Goal: Task Accomplishment & Management: Use online tool/utility

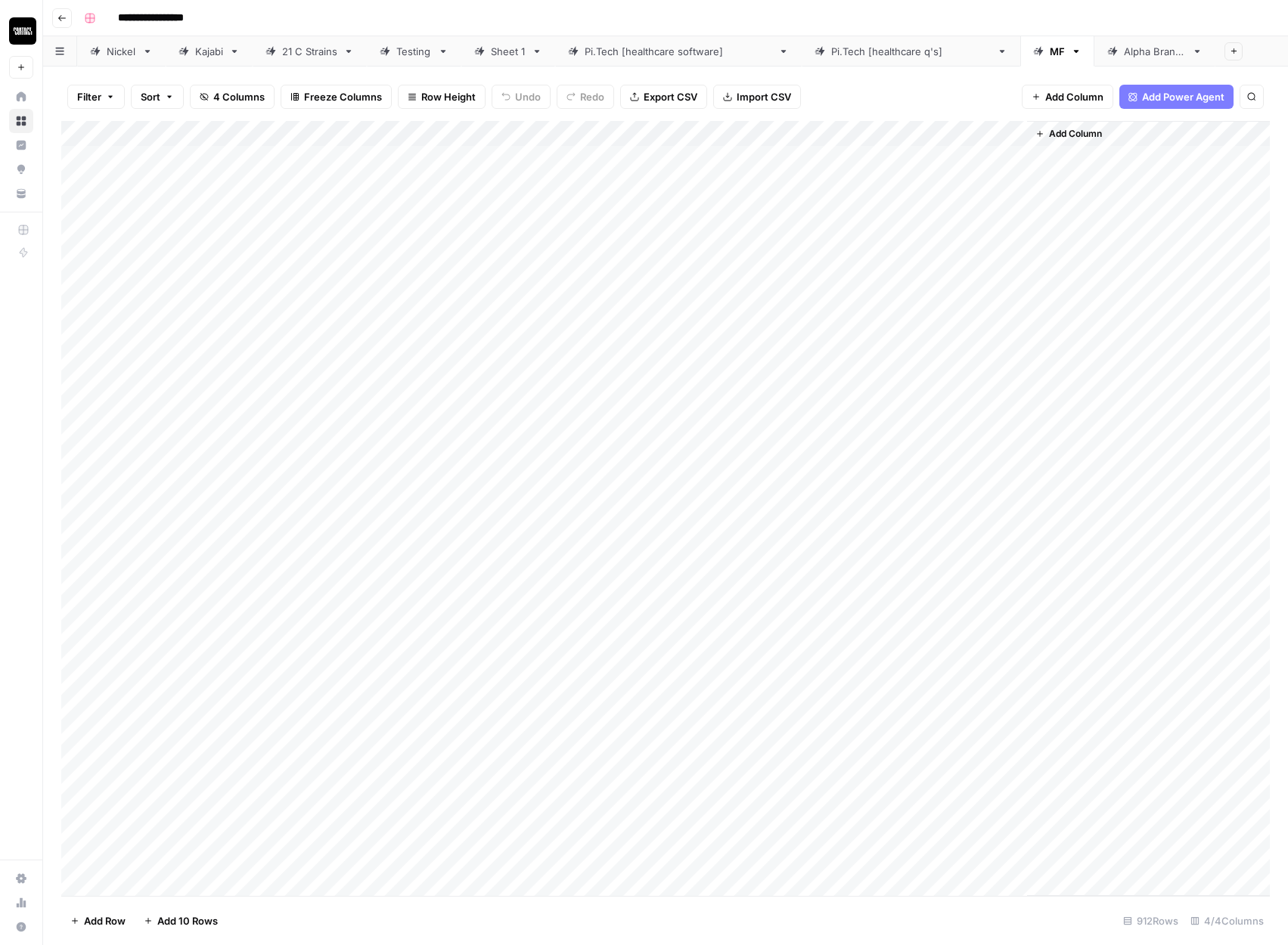
click at [1123, 46] on div "Alpha Brands" at bounding box center [1154, 51] width 62 height 15
click at [87, 130] on div "Add Column" at bounding box center [665, 508] width 1208 height 775
click at [115, 923] on span "Delete 71 Rows" at bounding box center [105, 921] width 71 height 15
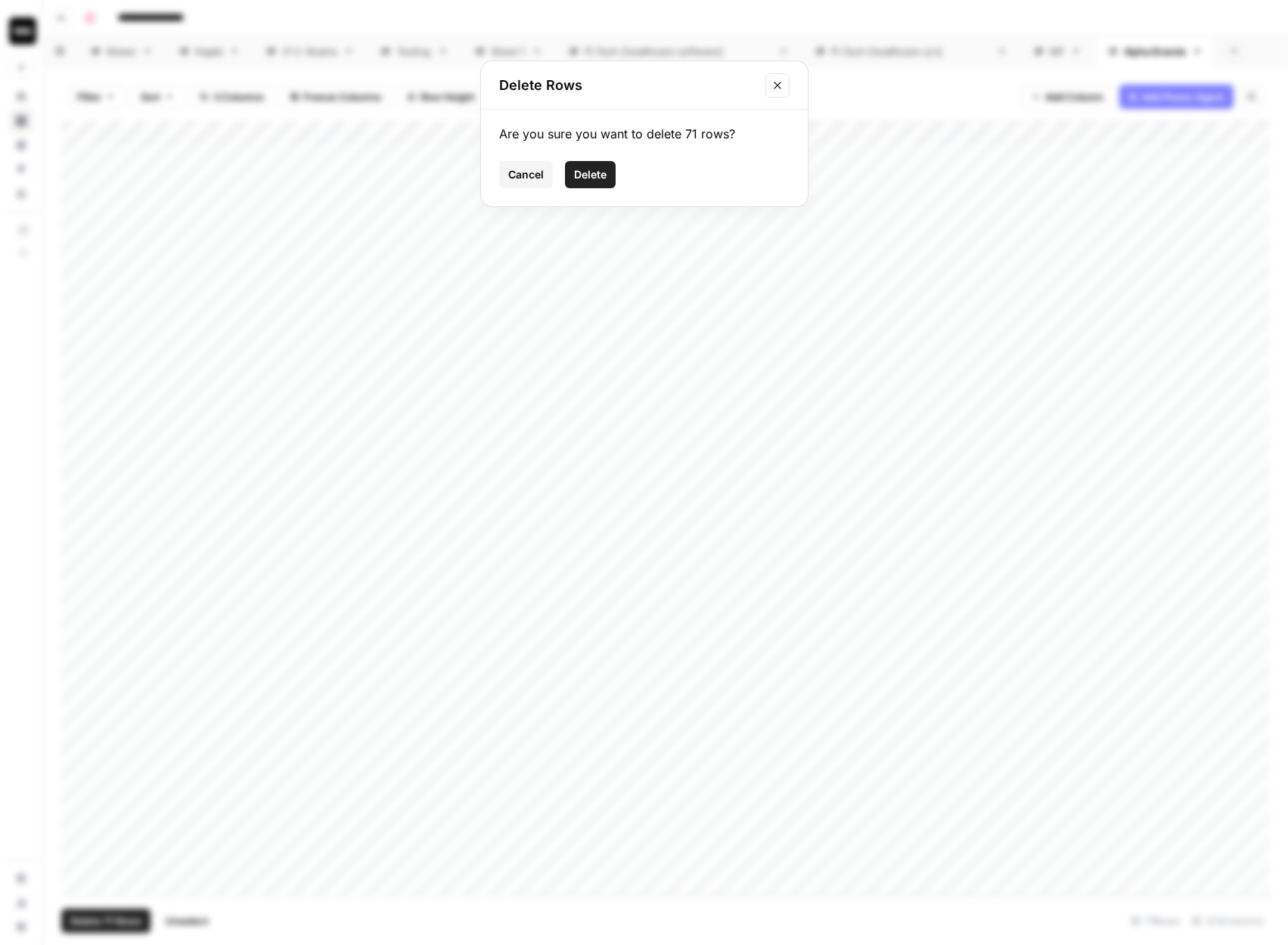
click at [595, 178] on span "Delete" at bounding box center [590, 174] width 33 height 15
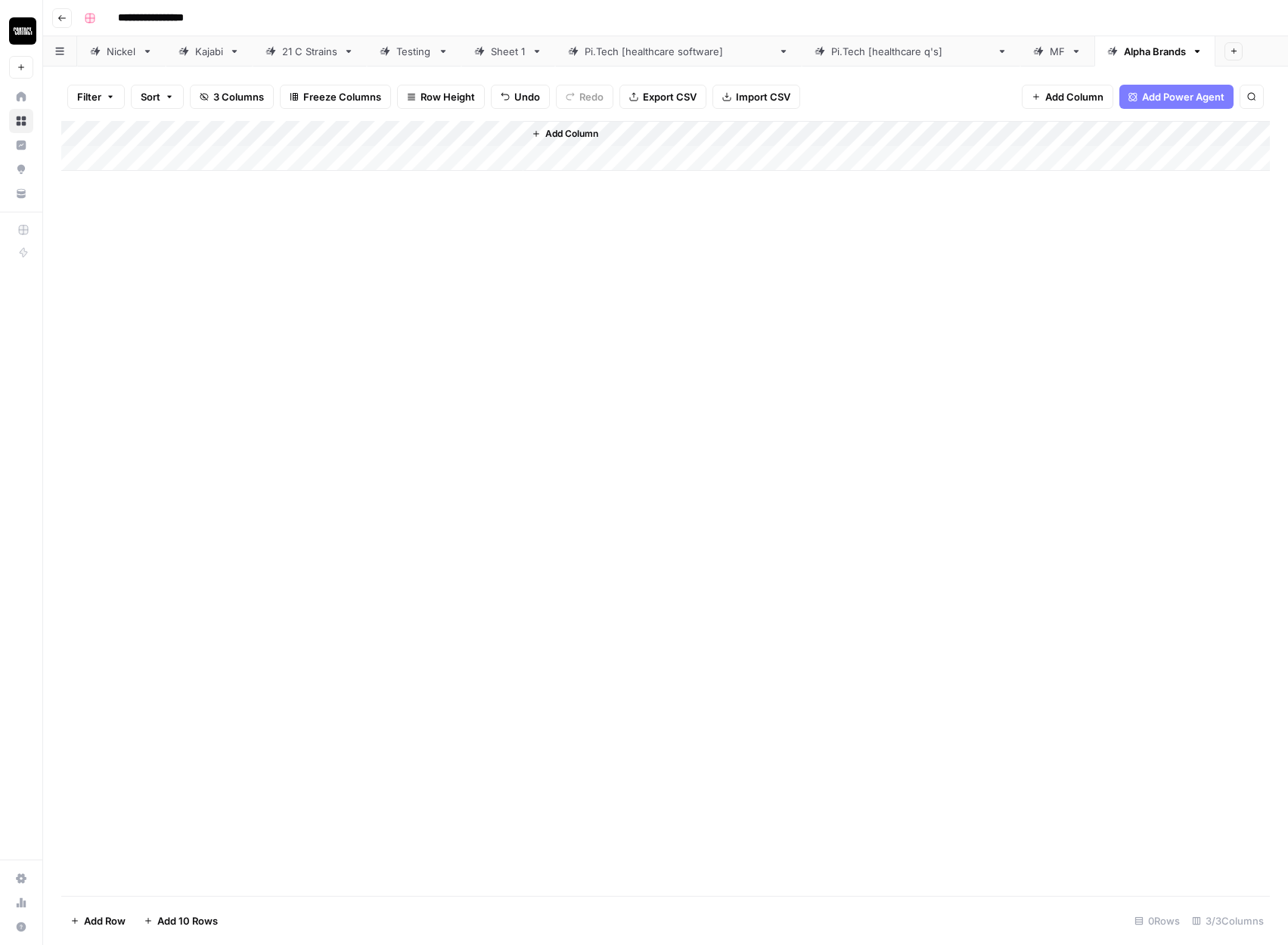
click at [177, 156] on div "Add Column" at bounding box center [665, 146] width 1208 height 50
click at [159, 251] on div "Add Column" at bounding box center [665, 508] width 1208 height 775
click at [162, 160] on div "Add Column" at bounding box center [665, 159] width 1208 height 76
type textarea "**********"
click at [254, 387] on div "Add Column" at bounding box center [665, 508] width 1208 height 775
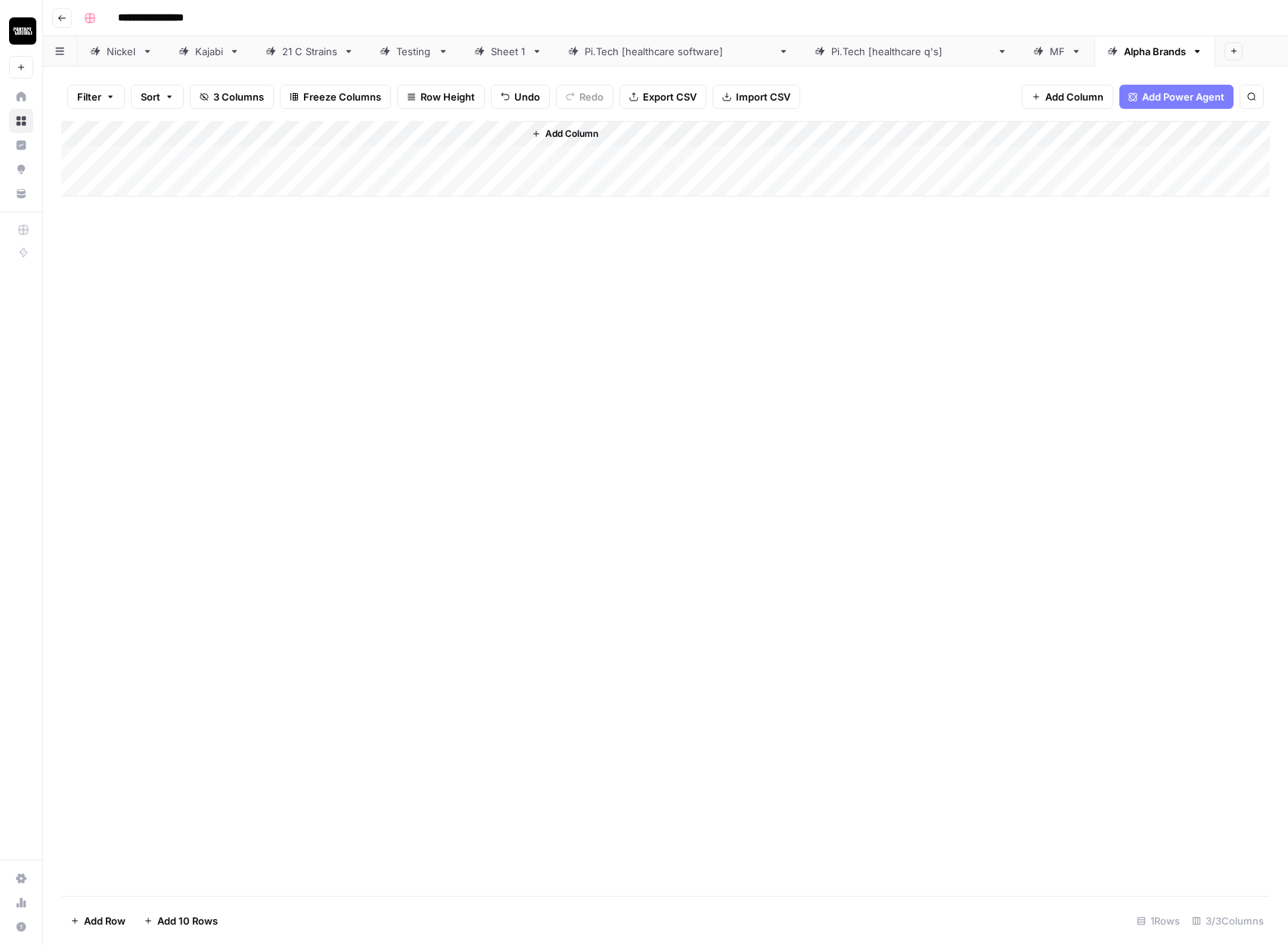
click at [160, 186] on div "Add Column" at bounding box center [665, 159] width 1208 height 76
click at [138, 284] on div "Add Column" at bounding box center [665, 508] width 1208 height 775
click at [150, 158] on div "Add Column" at bounding box center [665, 172] width 1208 height 101
click at [160, 188] on div "Add Column" at bounding box center [665, 172] width 1208 height 101
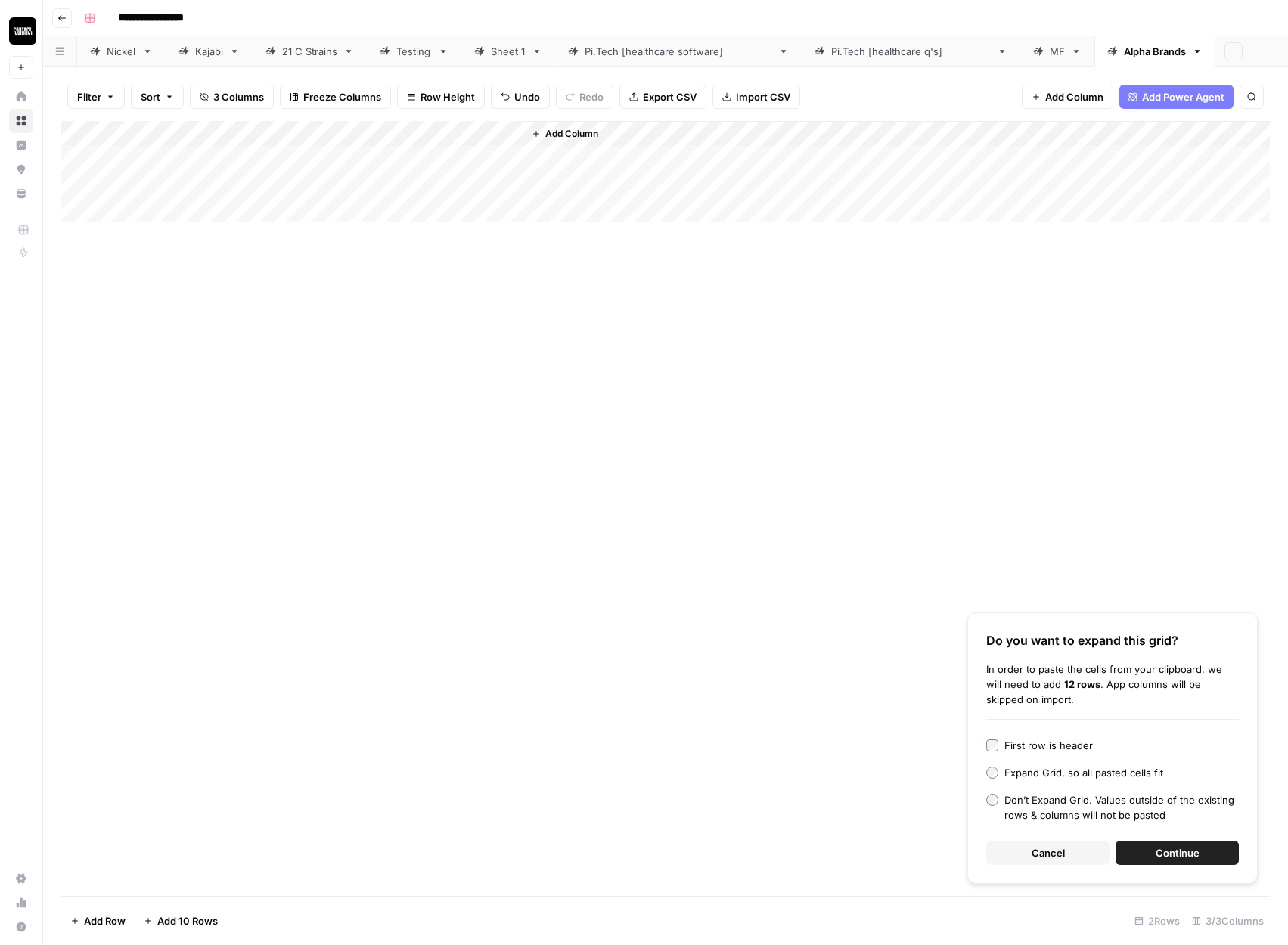
click at [1150, 852] on button "Continue" at bounding box center [1176, 853] width 123 height 24
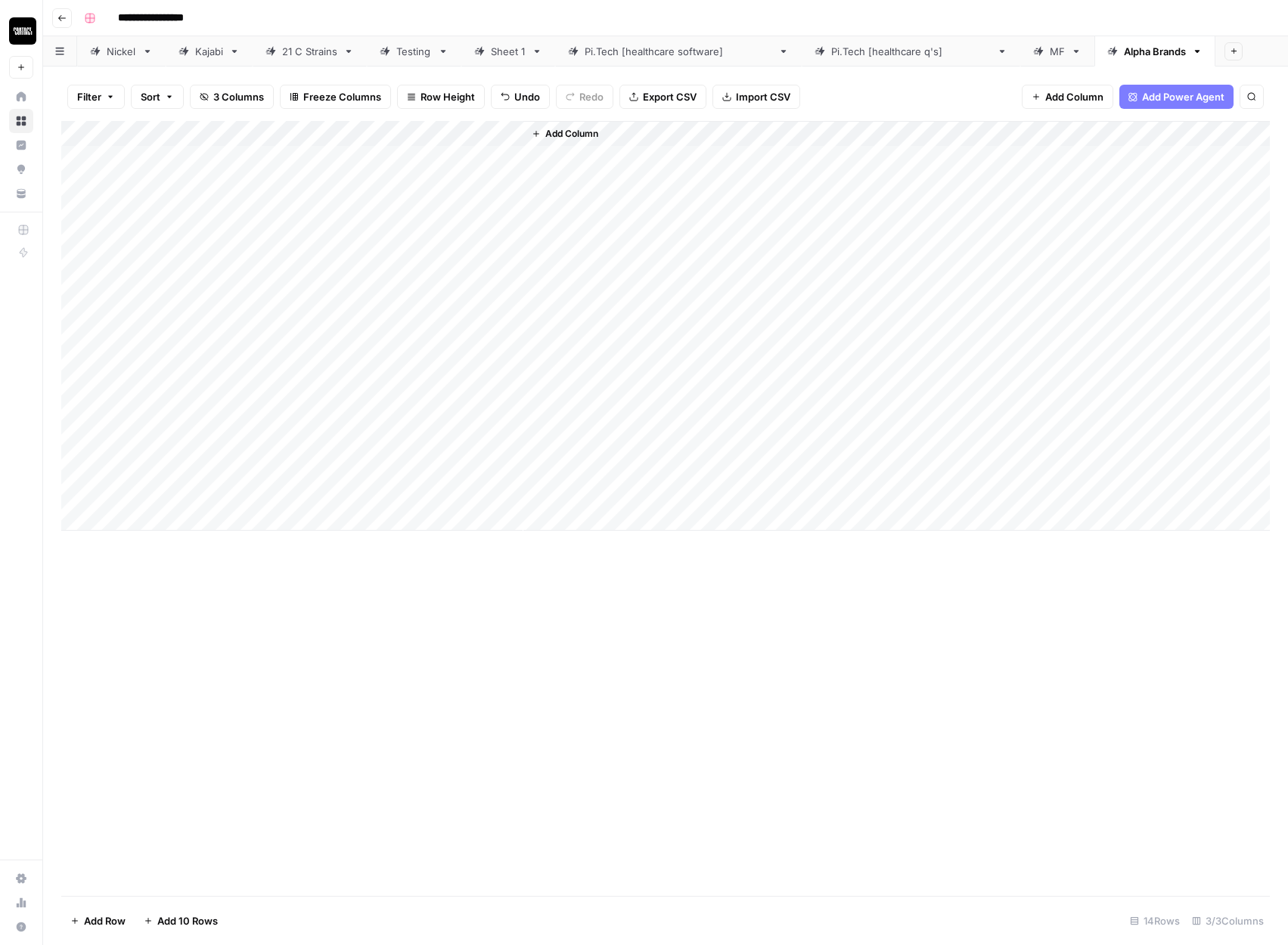
click at [372, 133] on div "Add Column" at bounding box center [665, 326] width 1208 height 410
click at [427, 170] on span "All Rows" at bounding box center [427, 169] width 95 height 15
click at [374, 134] on div "Add Column" at bounding box center [665, 326] width 1208 height 410
click at [398, 171] on span "All Rows" at bounding box center [427, 169] width 95 height 15
drag, startPoint x: 452, startPoint y: 156, endPoint x: 462, endPoint y: 482, distance: 326.2
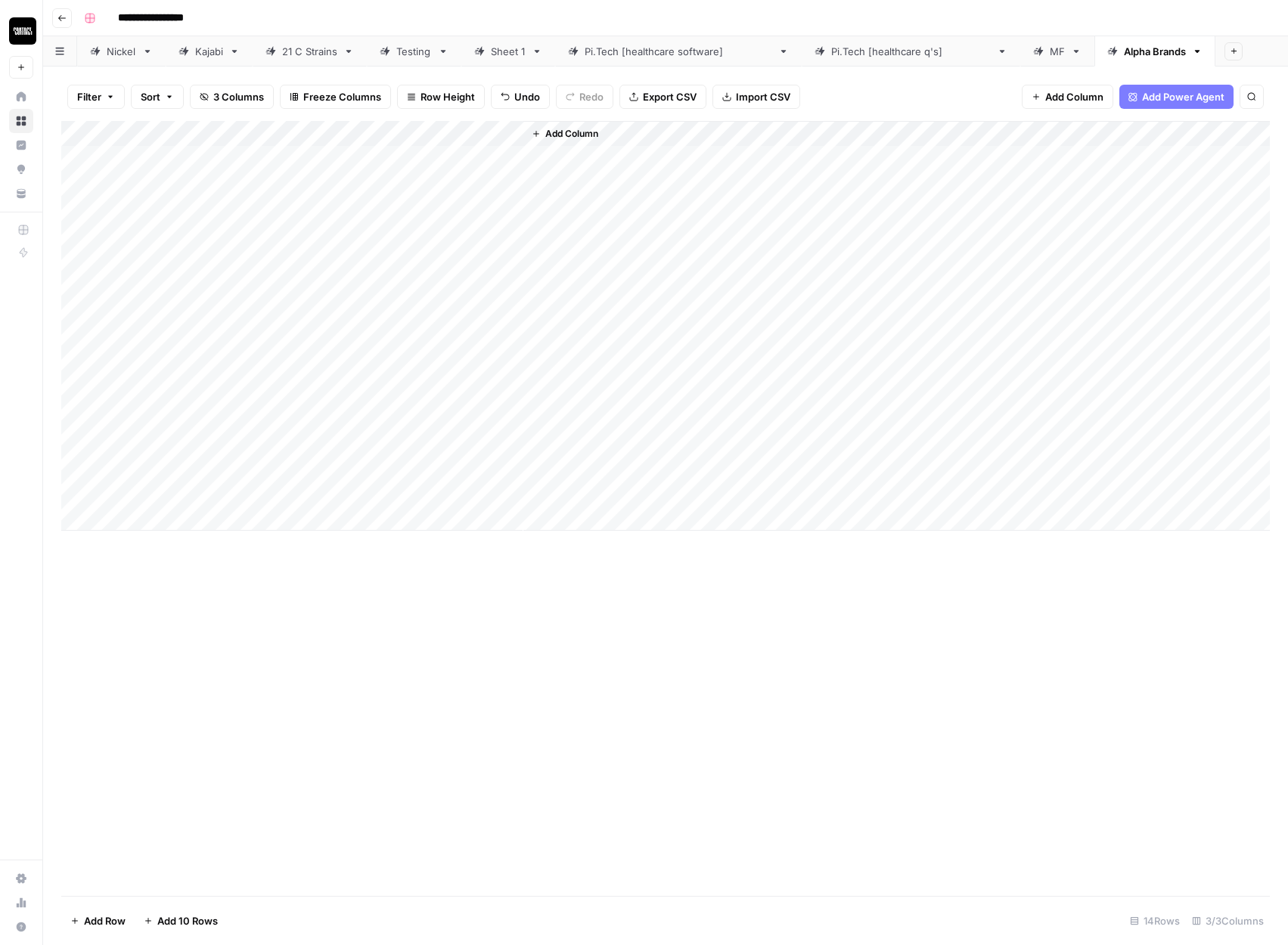
click at [462, 482] on div "Add Column" at bounding box center [665, 326] width 1208 height 410
click at [464, 157] on div "Add Column" at bounding box center [665, 326] width 1208 height 410
click at [457, 588] on div "Add Column" at bounding box center [665, 508] width 1208 height 775
click at [464, 497] on div "Add Column" at bounding box center [665, 326] width 1208 height 410
click at [449, 156] on div "Add Column" at bounding box center [665, 326] width 1208 height 410
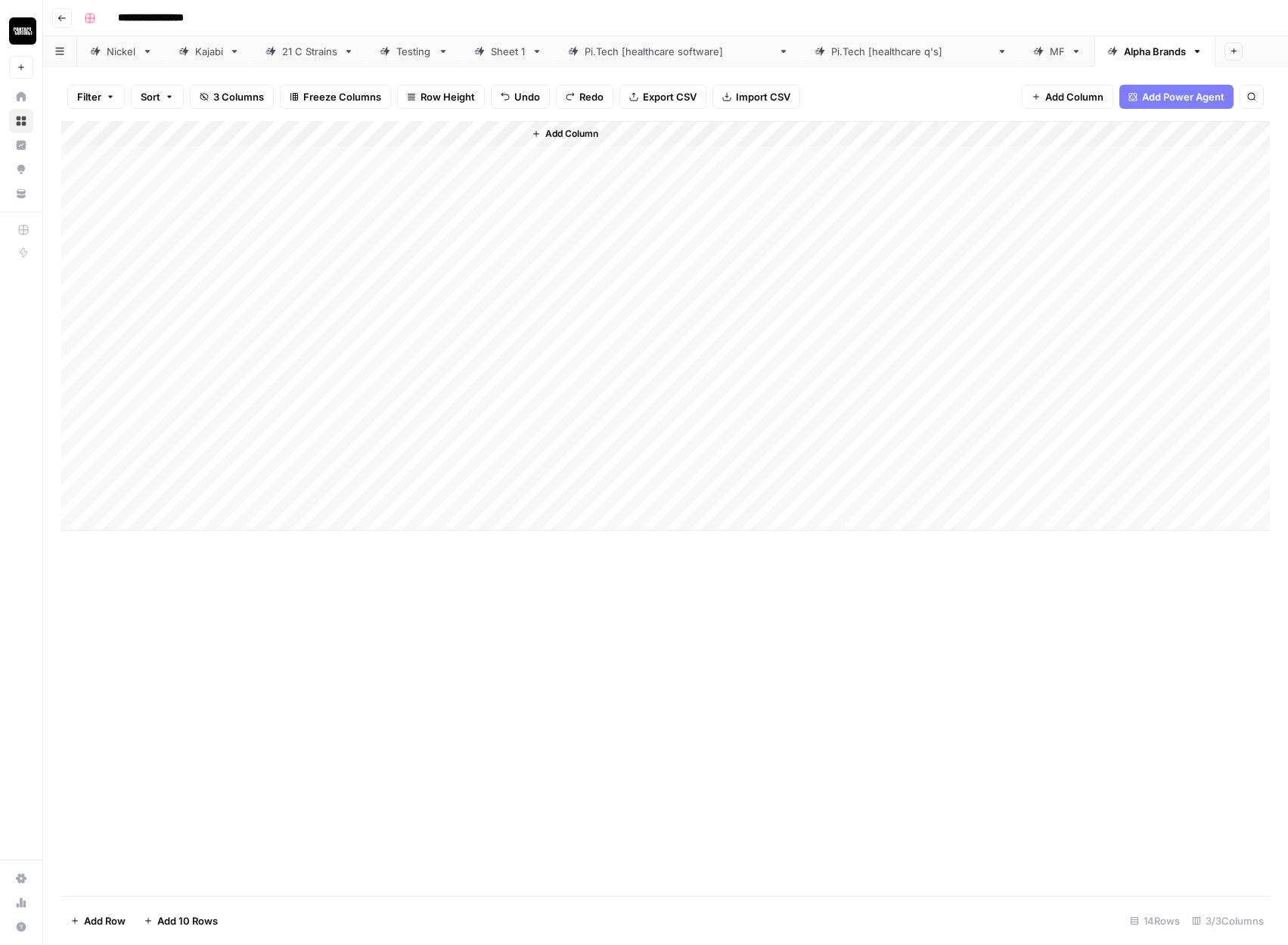
click at [173, 157] on div "Add Column" at bounding box center [665, 326] width 1208 height 410
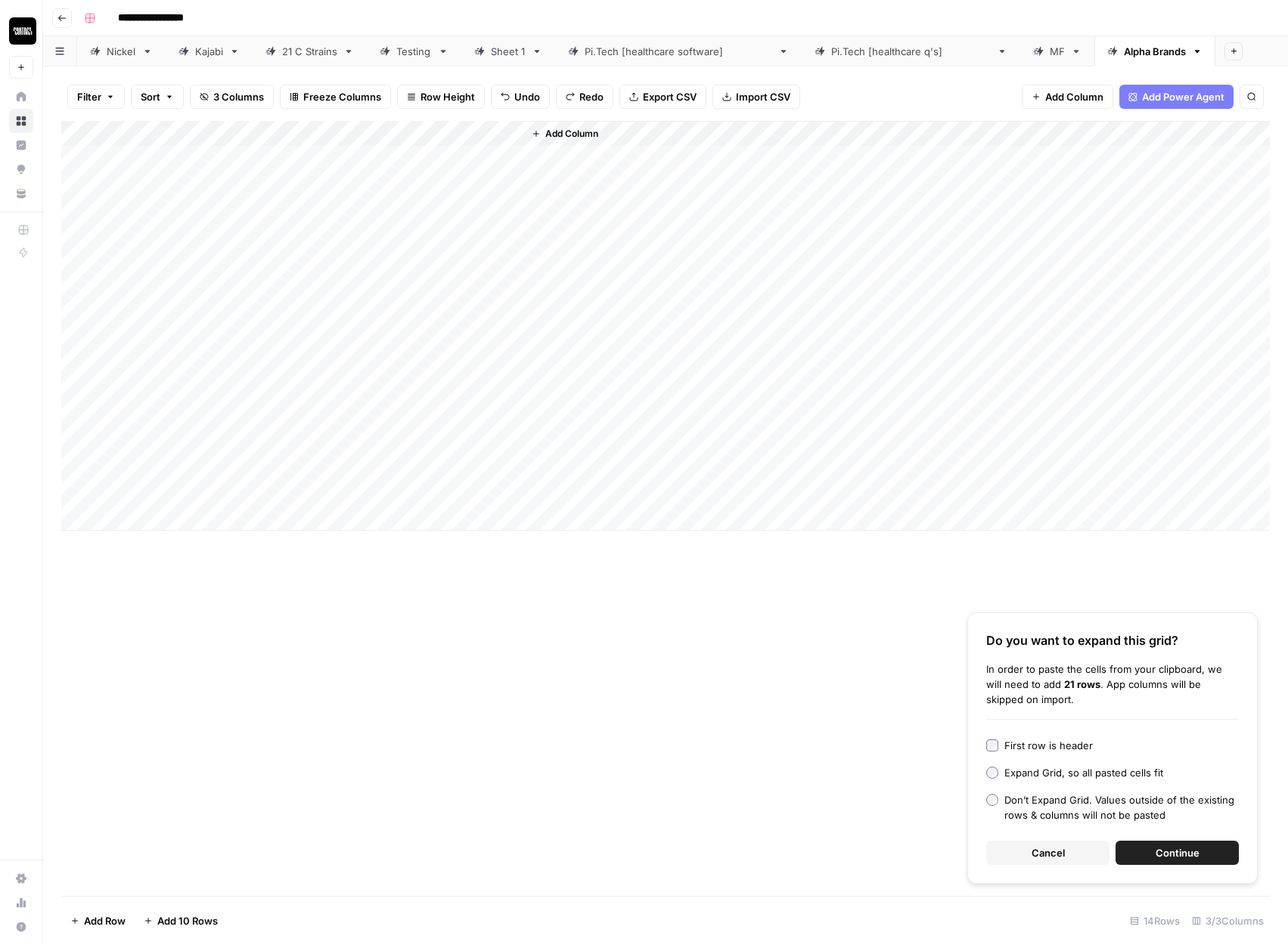
click at [1185, 853] on span "Continue" at bounding box center [1177, 853] width 44 height 15
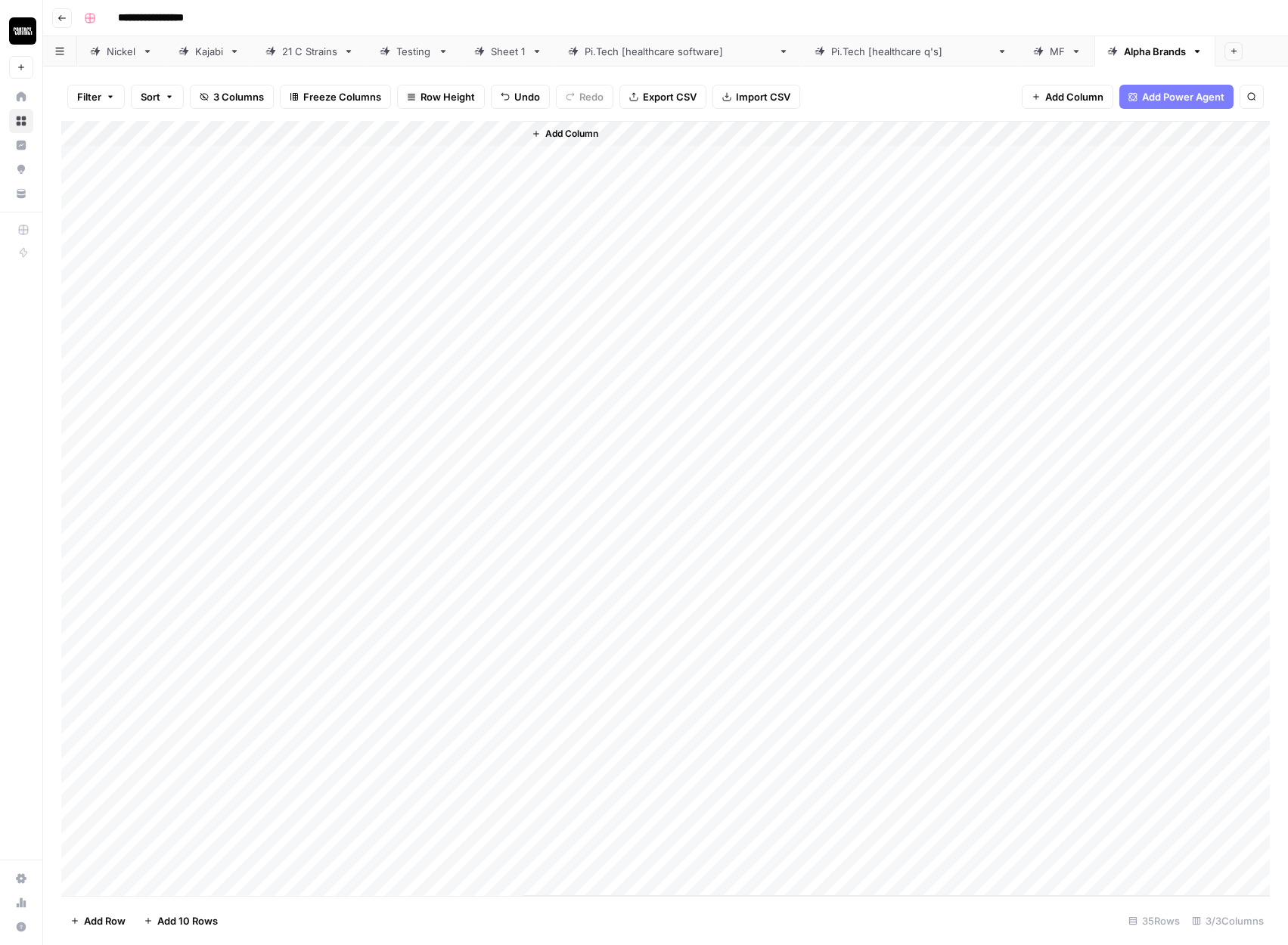
click at [371, 132] on div "Add Column" at bounding box center [665, 508] width 1208 height 775
click at [412, 174] on span "All Rows" at bounding box center [427, 169] width 95 height 15
click at [456, 162] on div "Add Column" at bounding box center [665, 508] width 1208 height 775
click at [444, 854] on div "Add Column" at bounding box center [665, 508] width 1208 height 775
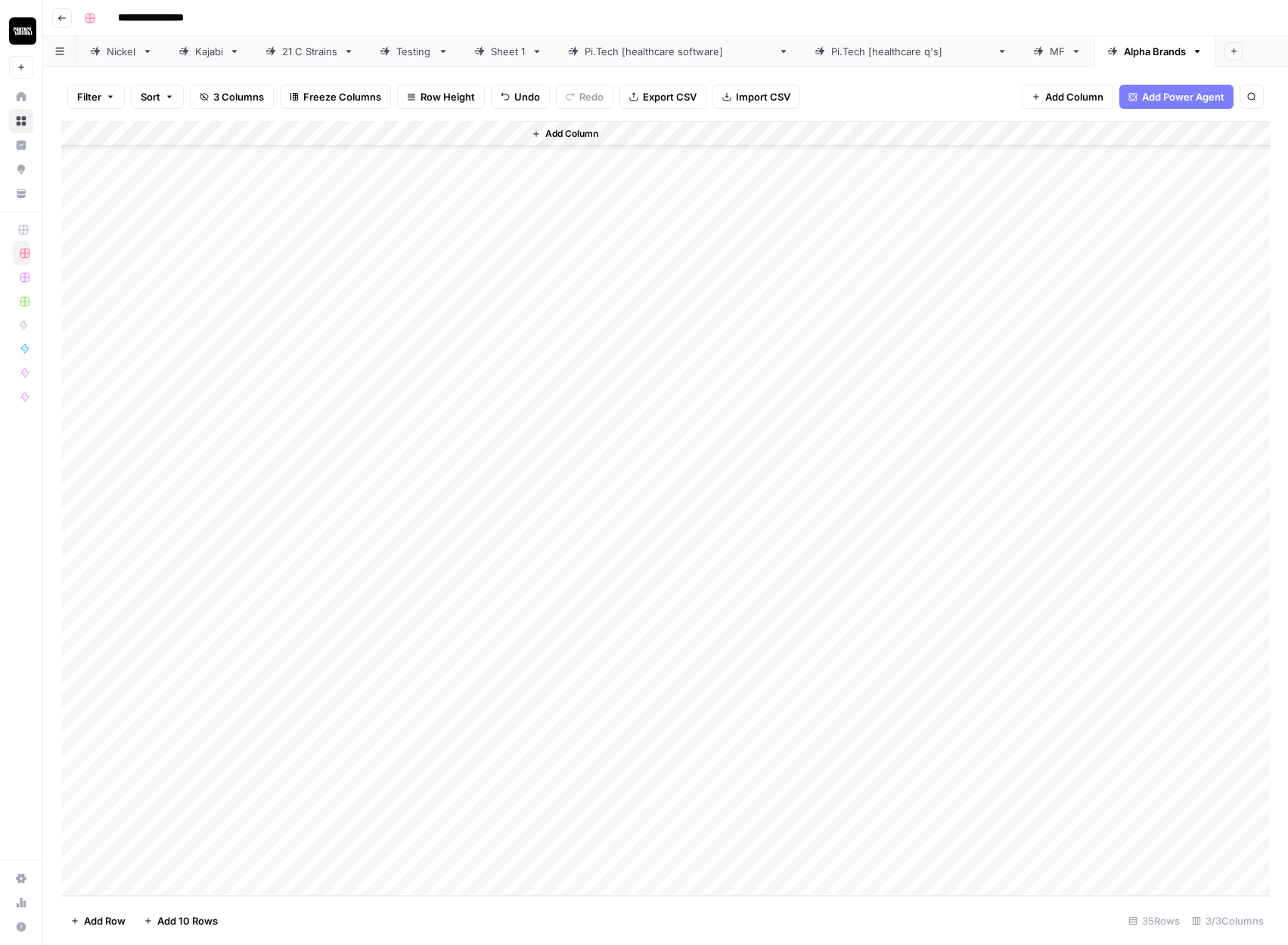
scroll to position [0, 0]
click at [167, 156] on div "Add Column" at bounding box center [665, 508] width 1208 height 775
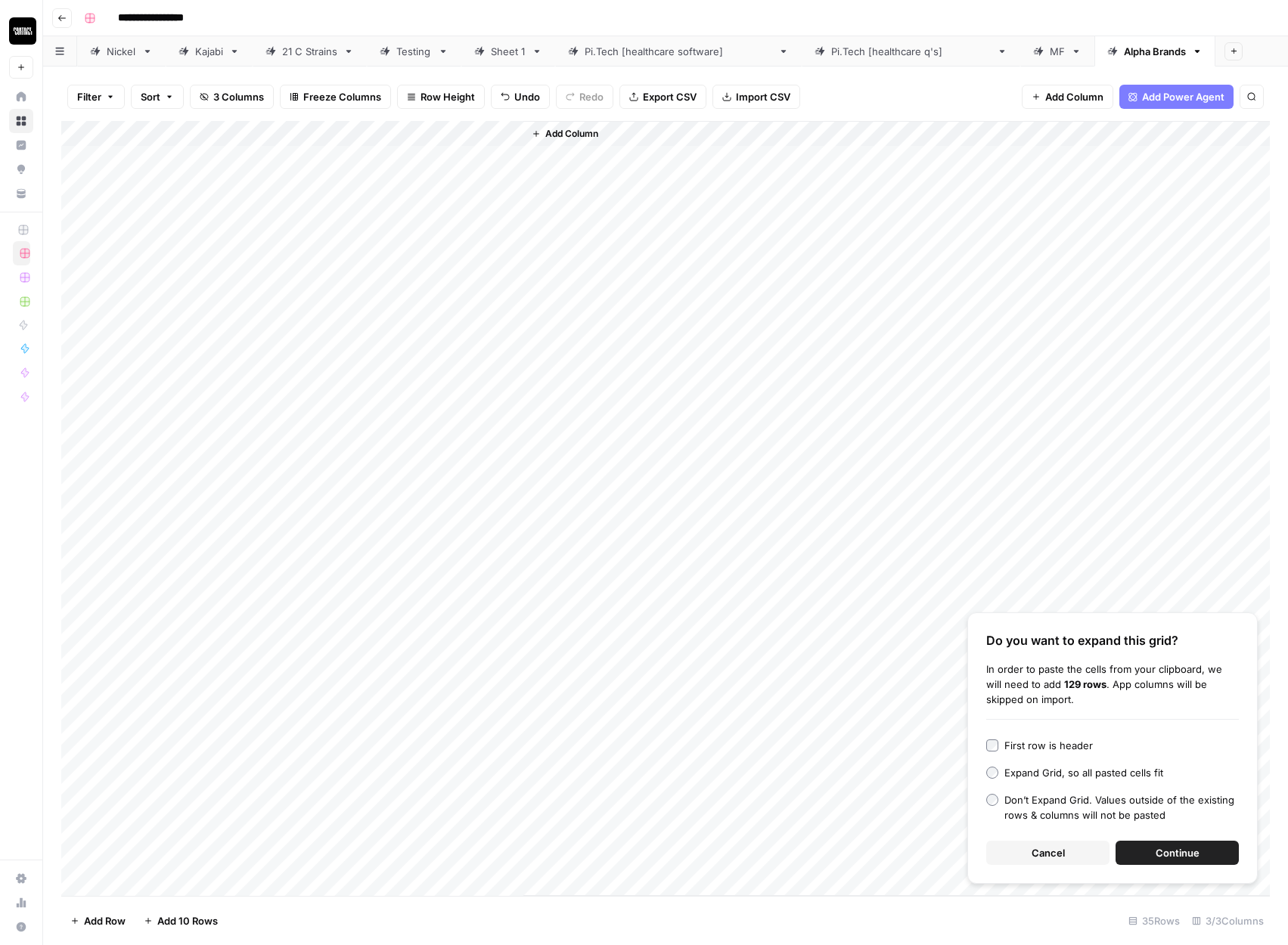
click at [1148, 852] on button "Continue" at bounding box center [1176, 853] width 123 height 24
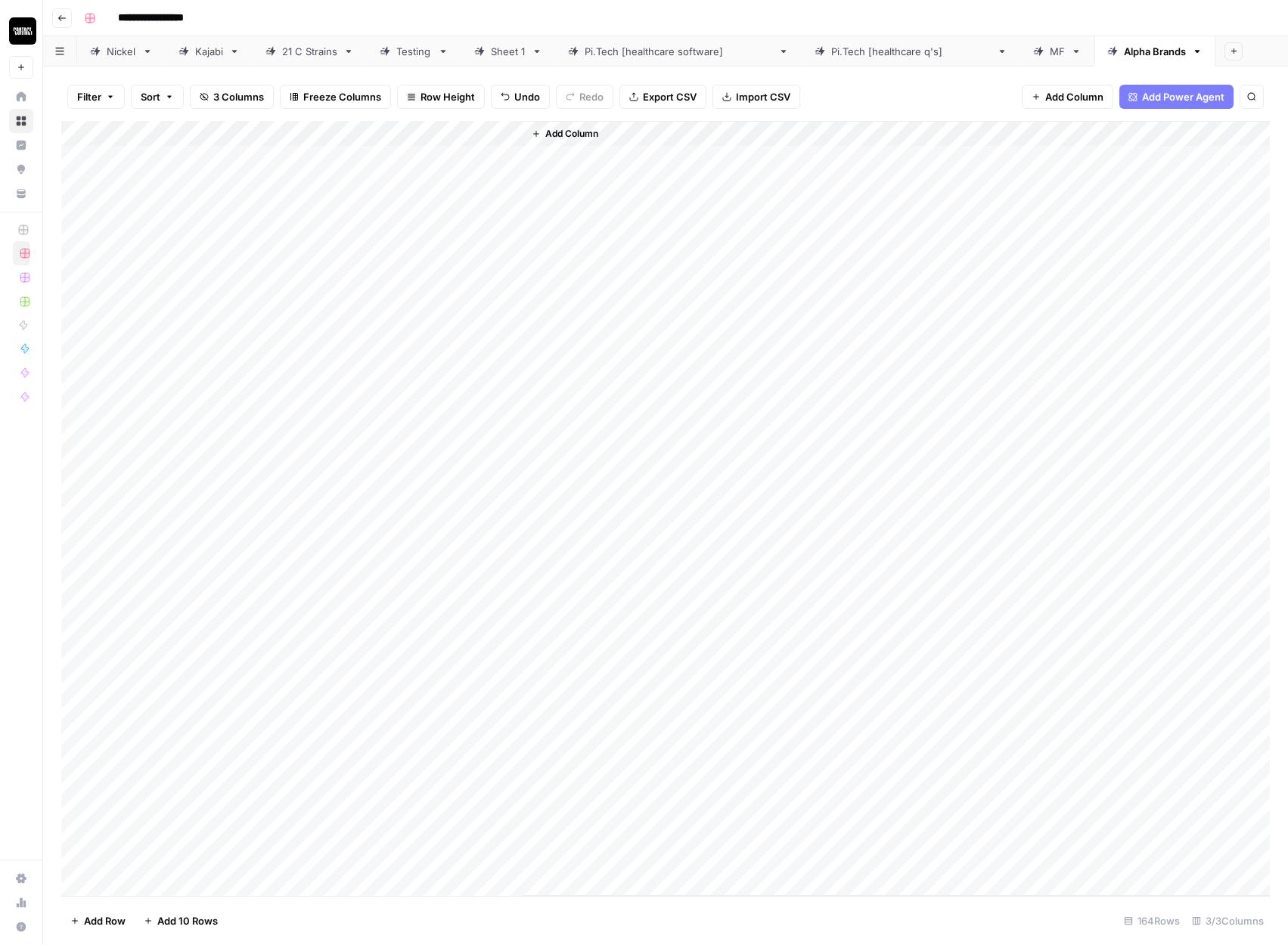
click at [374, 129] on div "Add Column" at bounding box center [665, 508] width 1208 height 775
click at [433, 170] on span "All Rows" at bounding box center [427, 169] width 95 height 15
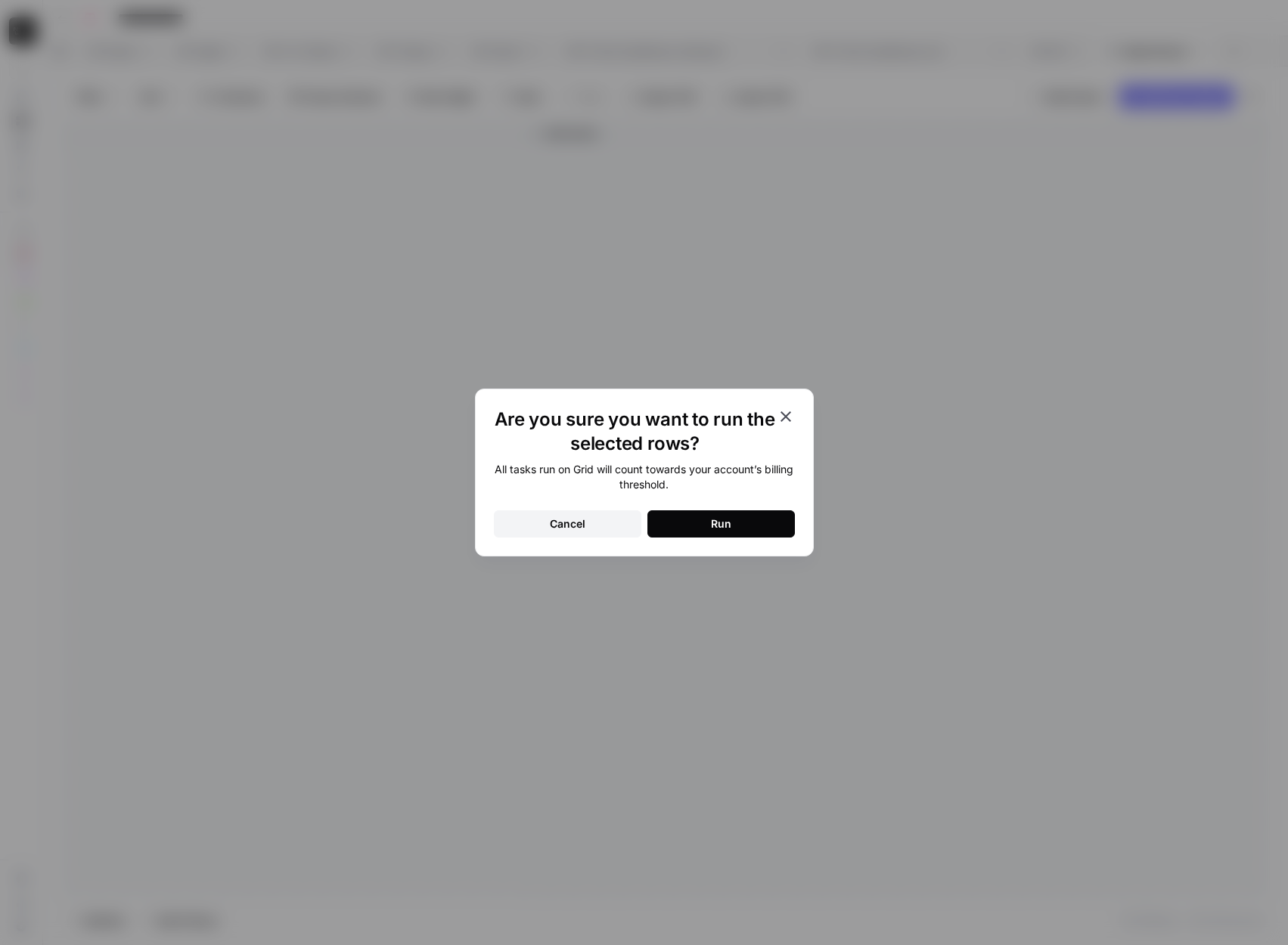
click at [703, 533] on button "Run" at bounding box center [721, 524] width 147 height 27
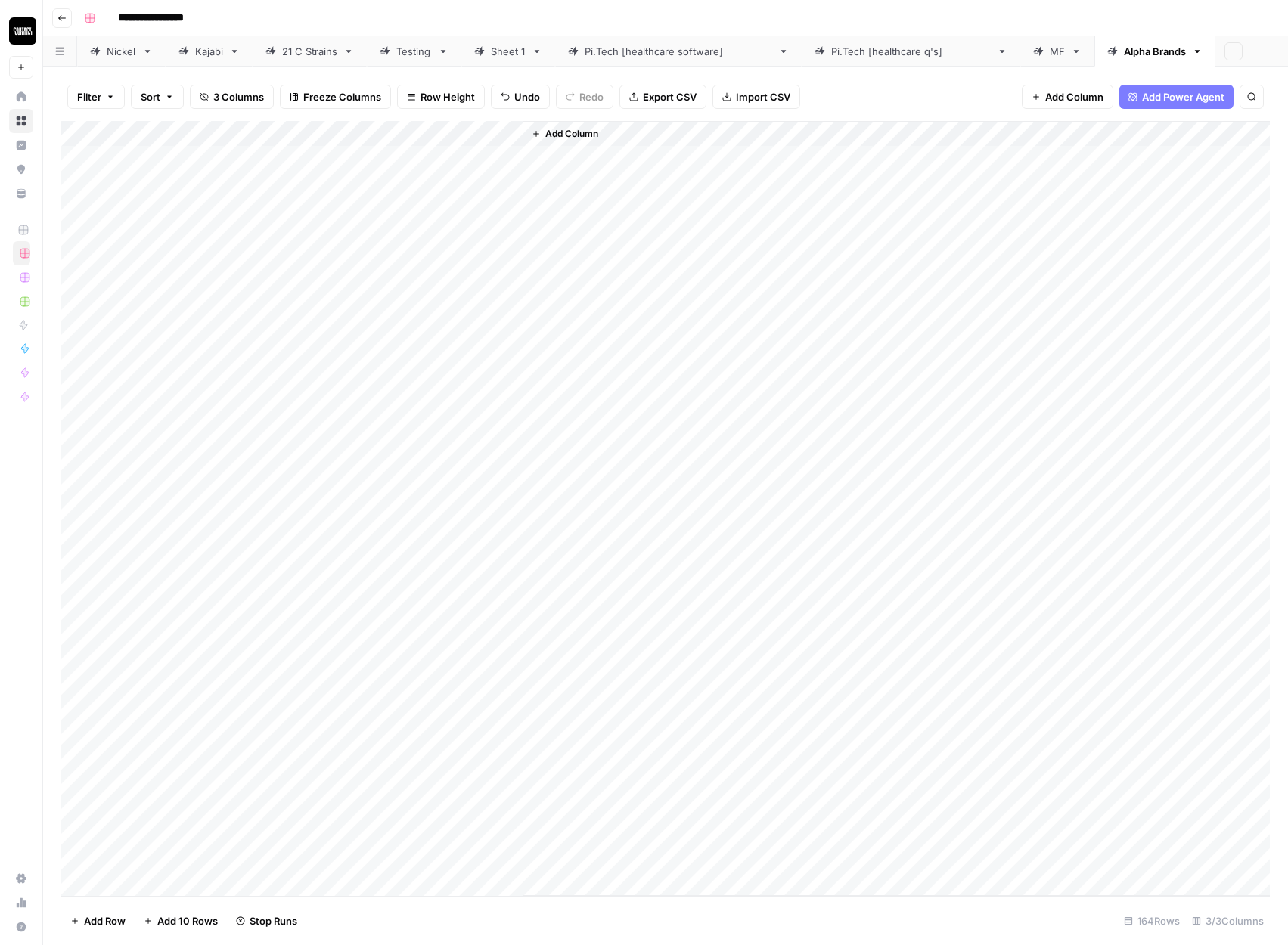
click at [465, 154] on div "Add Column" at bounding box center [665, 508] width 1208 height 775
click at [430, 861] on div "Add Column" at bounding box center [665, 508] width 1208 height 775
click at [468, 155] on div "Add Column" at bounding box center [665, 508] width 1208 height 775
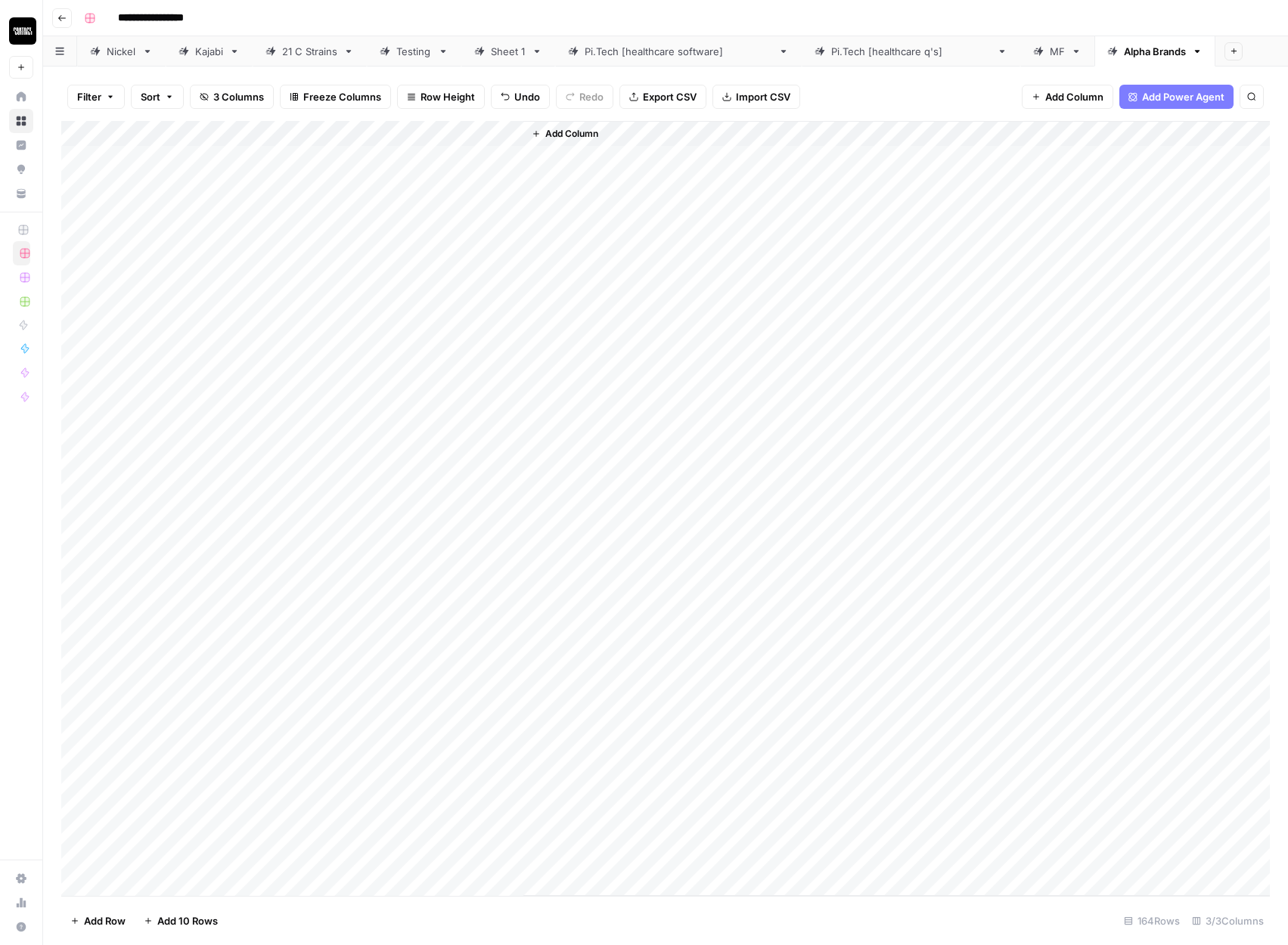
click at [187, 162] on div "Add Column" at bounding box center [665, 508] width 1208 height 775
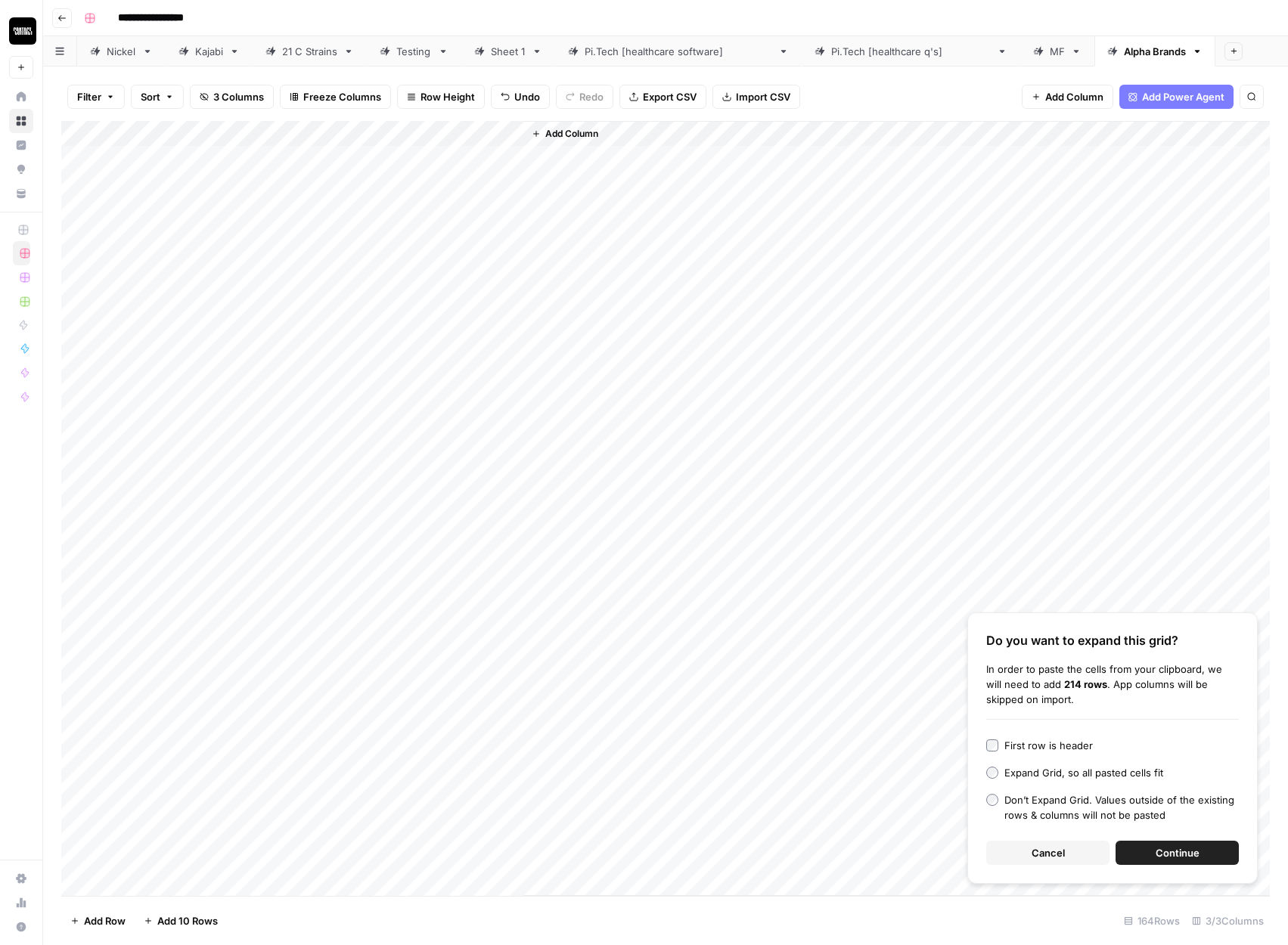
click at [1141, 853] on button "Continue" at bounding box center [1176, 853] width 123 height 24
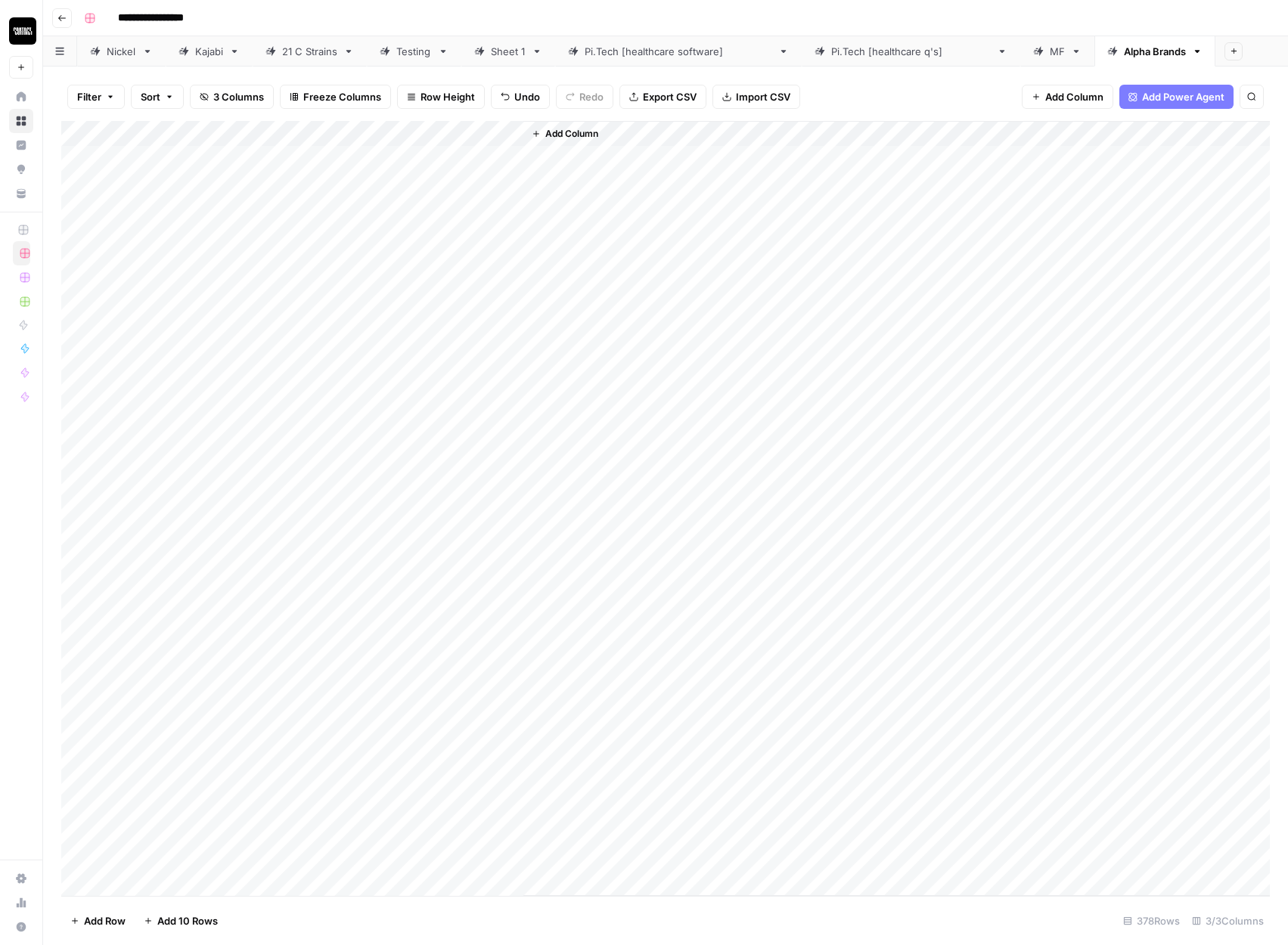
click at [371, 137] on div "Add Column" at bounding box center [665, 508] width 1208 height 775
click at [392, 161] on span "All Rows" at bounding box center [427, 169] width 95 height 15
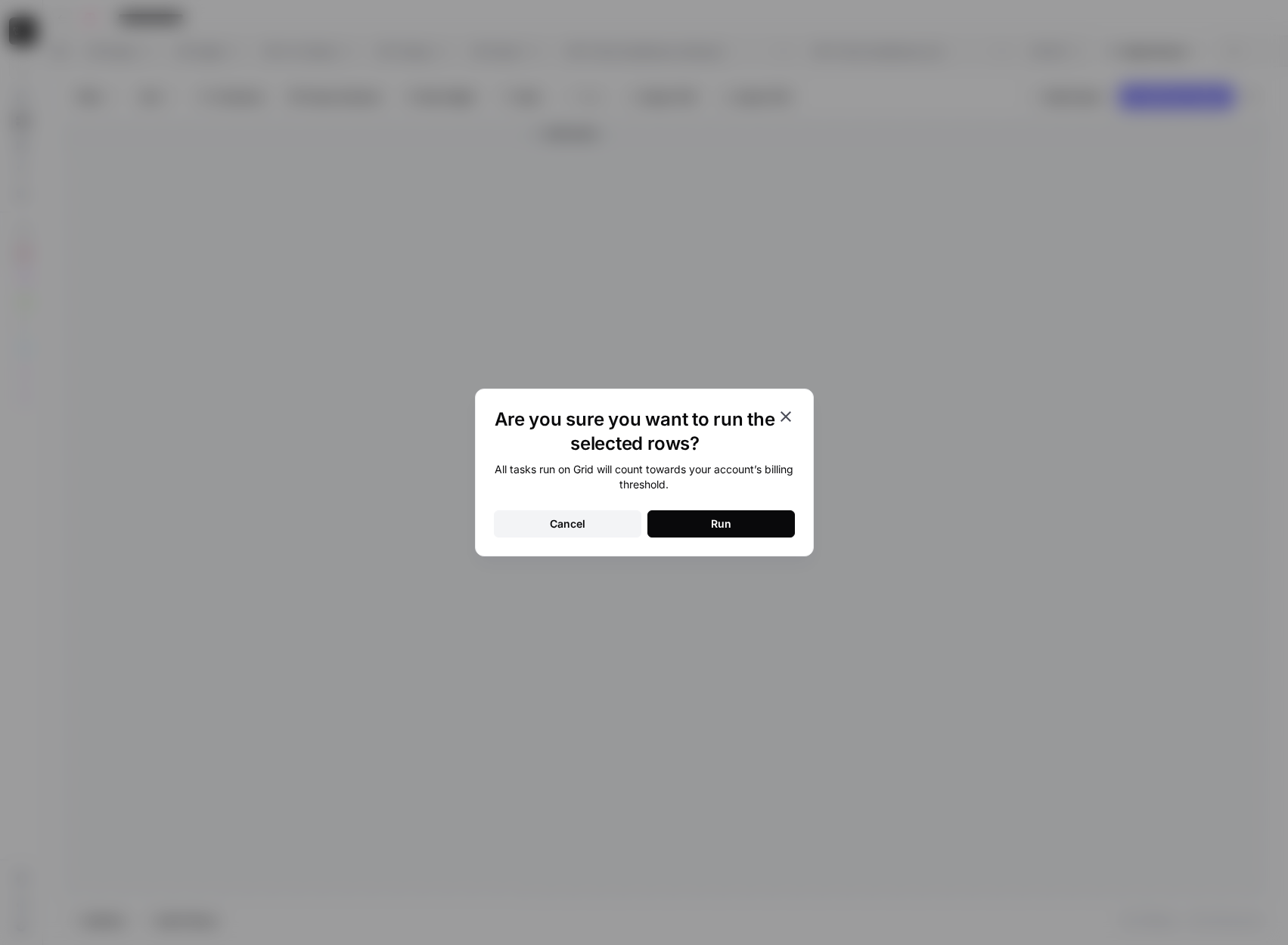
click at [692, 526] on button "Run" at bounding box center [721, 524] width 147 height 27
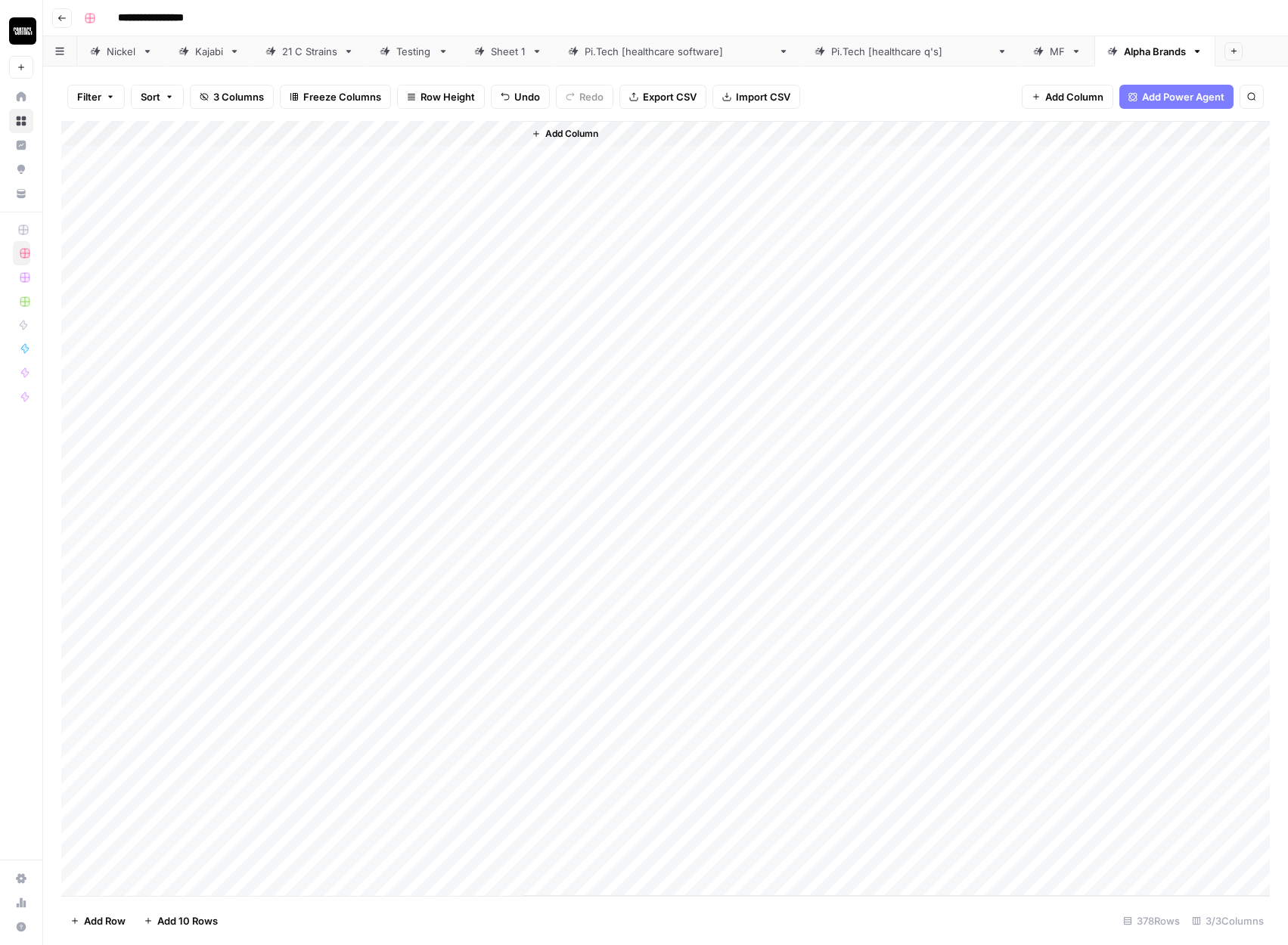
click at [471, 159] on div "Add Column" at bounding box center [665, 508] width 1208 height 775
click at [462, 854] on div "Add Column" at bounding box center [665, 508] width 1208 height 775
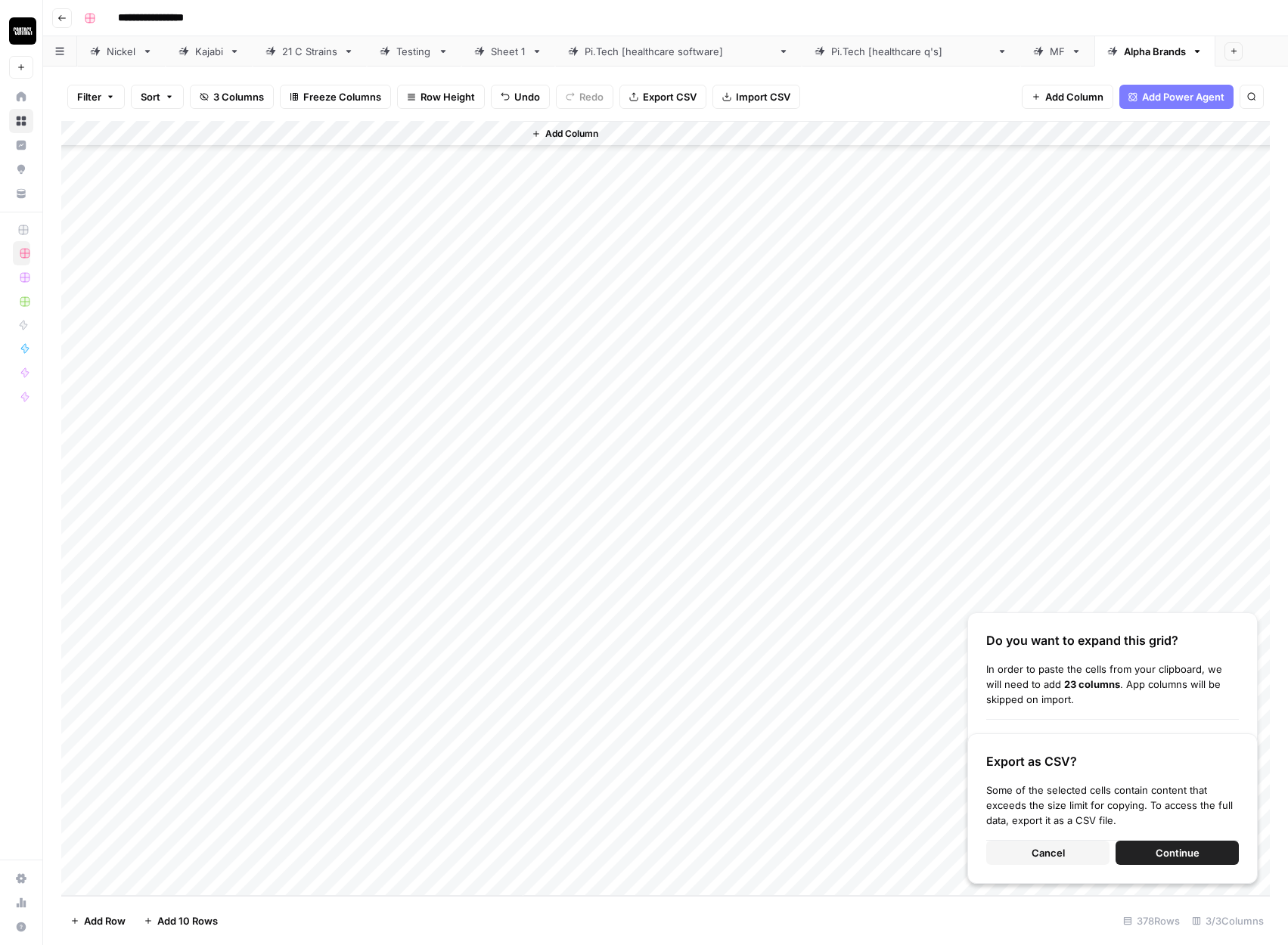
click at [433, 249] on div "Add Column" at bounding box center [665, 508] width 1208 height 775
click at [451, 159] on div "Add Column" at bounding box center [665, 508] width 1208 height 775
click at [441, 858] on div "Add Column" at bounding box center [665, 508] width 1208 height 775
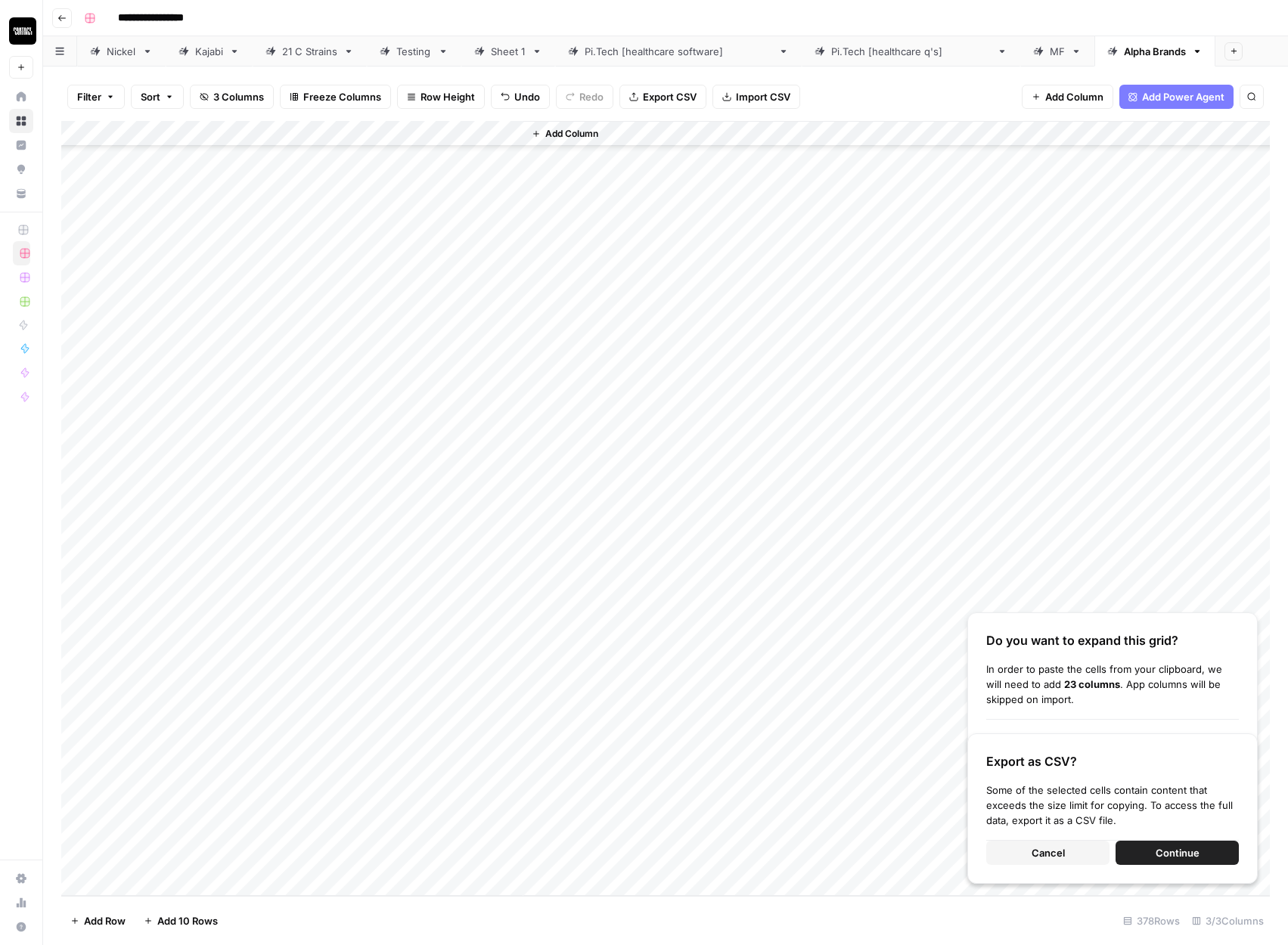
click at [459, 394] on div "Add Column" at bounding box center [665, 508] width 1208 height 775
click at [432, 854] on div "Add Column" at bounding box center [665, 508] width 1208 height 775
click at [448, 156] on div "Add Column" at bounding box center [665, 508] width 1208 height 775
click at [603, 222] on div "Add Column" at bounding box center [896, 508] width 746 height 775
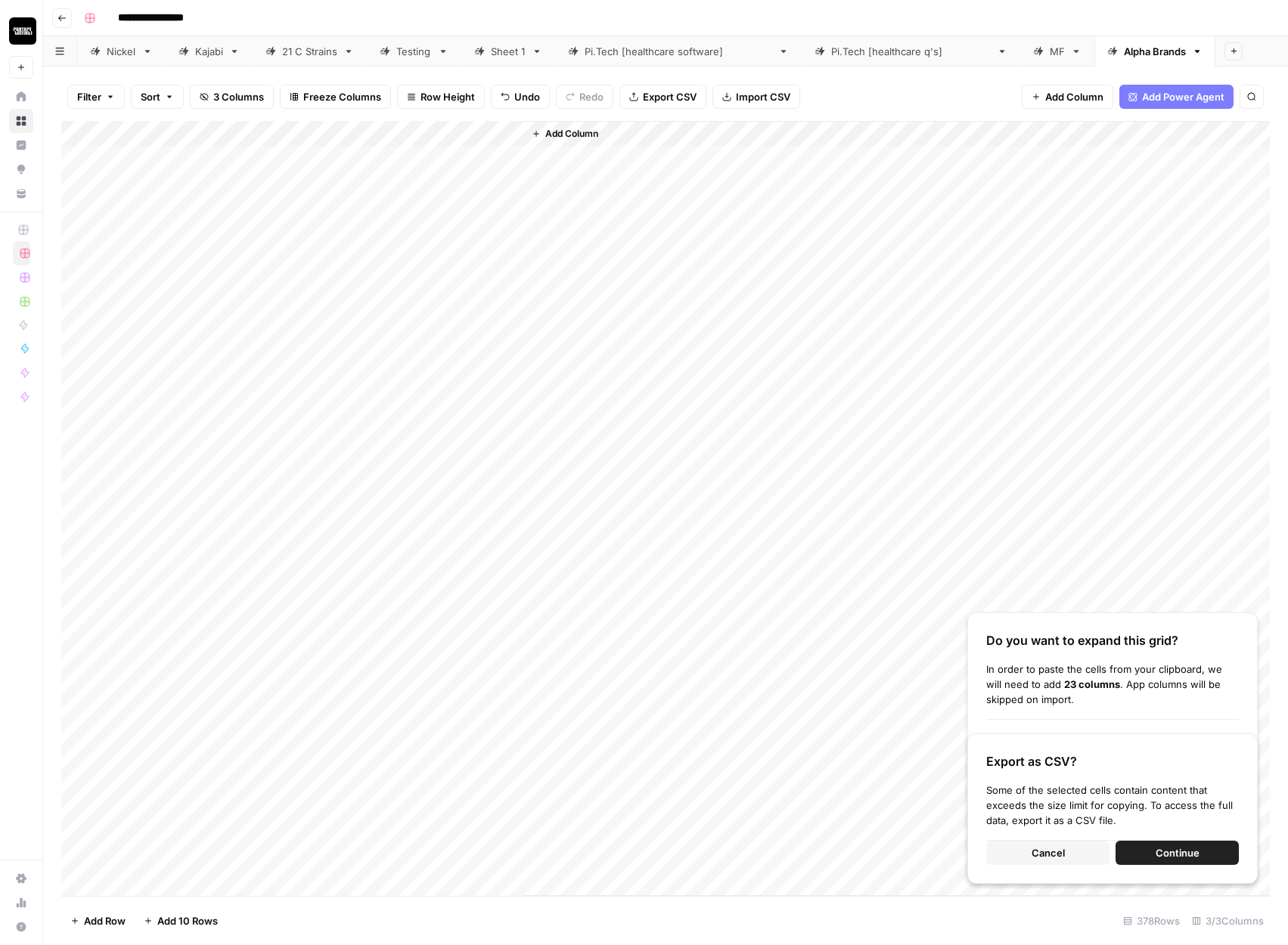
click at [440, 165] on div "Add Column" at bounding box center [665, 508] width 1208 height 775
click at [620, 236] on div "Add Column" at bounding box center [896, 508] width 746 height 775
click at [471, 152] on div "Add Column" at bounding box center [665, 508] width 1208 height 775
click at [477, 215] on div "Add Column" at bounding box center [665, 508] width 1208 height 775
click at [465, 158] on div "Add Column" at bounding box center [665, 508] width 1208 height 775
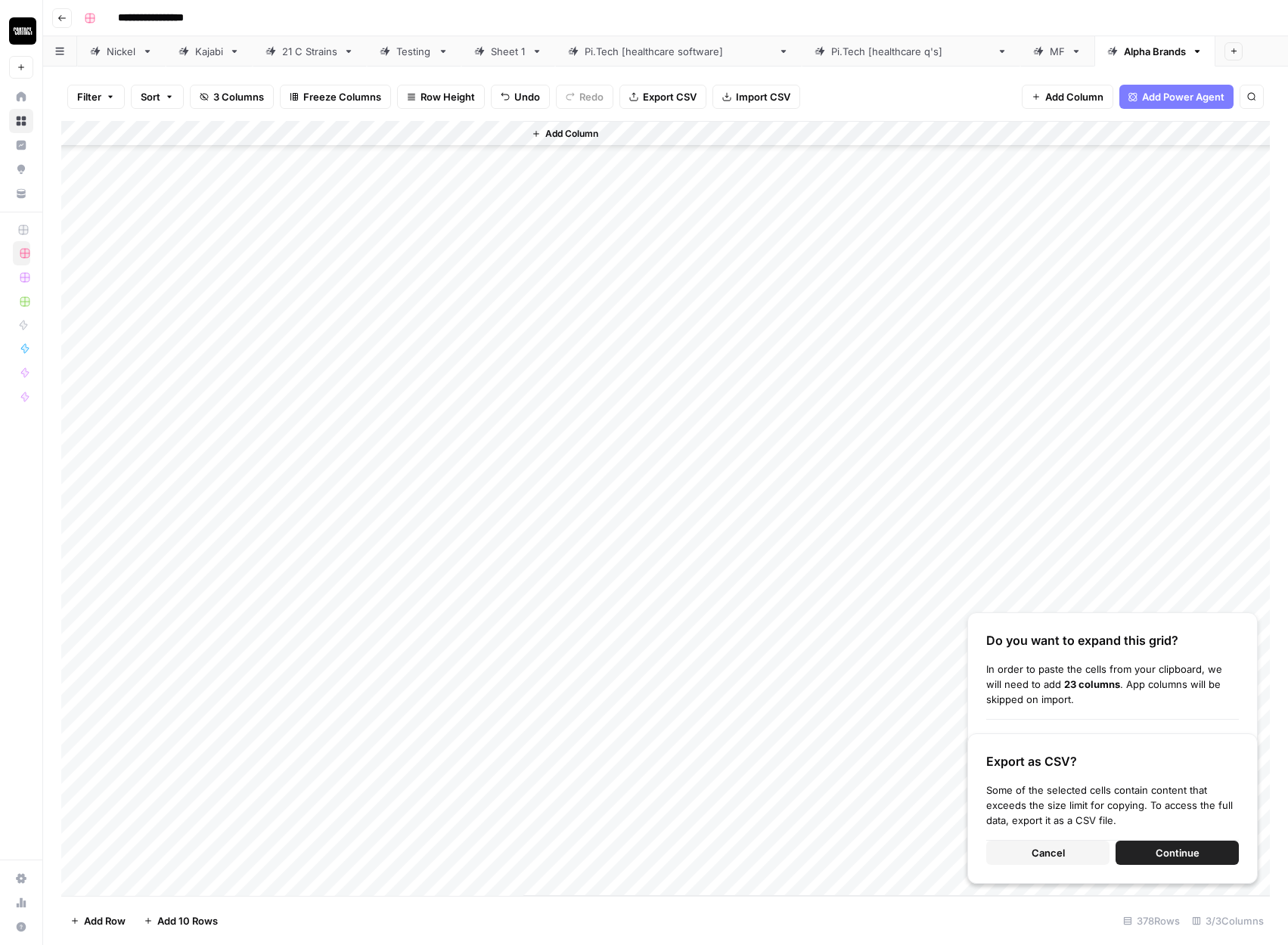
scroll to position [8993, 0]
click at [455, 852] on div "Add Column" at bounding box center [665, 508] width 1208 height 775
click at [494, 278] on span "Duplicate 378 rows" at bounding box center [477, 277] width 121 height 15
click at [458, 155] on div "Add Column" at bounding box center [665, 508] width 1208 height 775
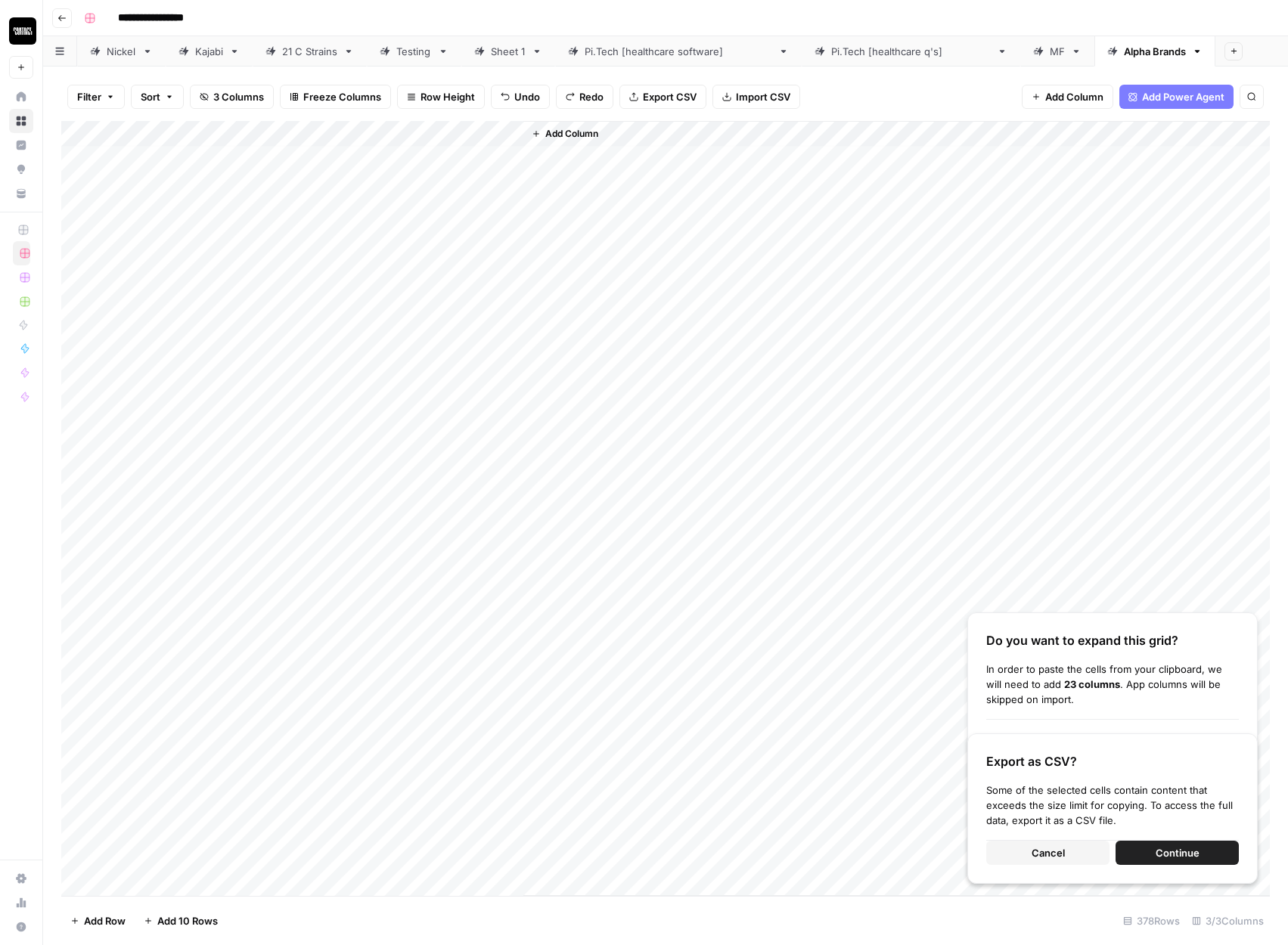
scroll to position [0, 0]
click at [453, 164] on div "Add Column" at bounding box center [665, 508] width 1208 height 775
click at [443, 847] on div "Add Column" at bounding box center [665, 508] width 1208 height 775
click at [677, 96] on span "Export CSV" at bounding box center [670, 97] width 54 height 15
